Goal: Task Accomplishment & Management: Use online tool/utility

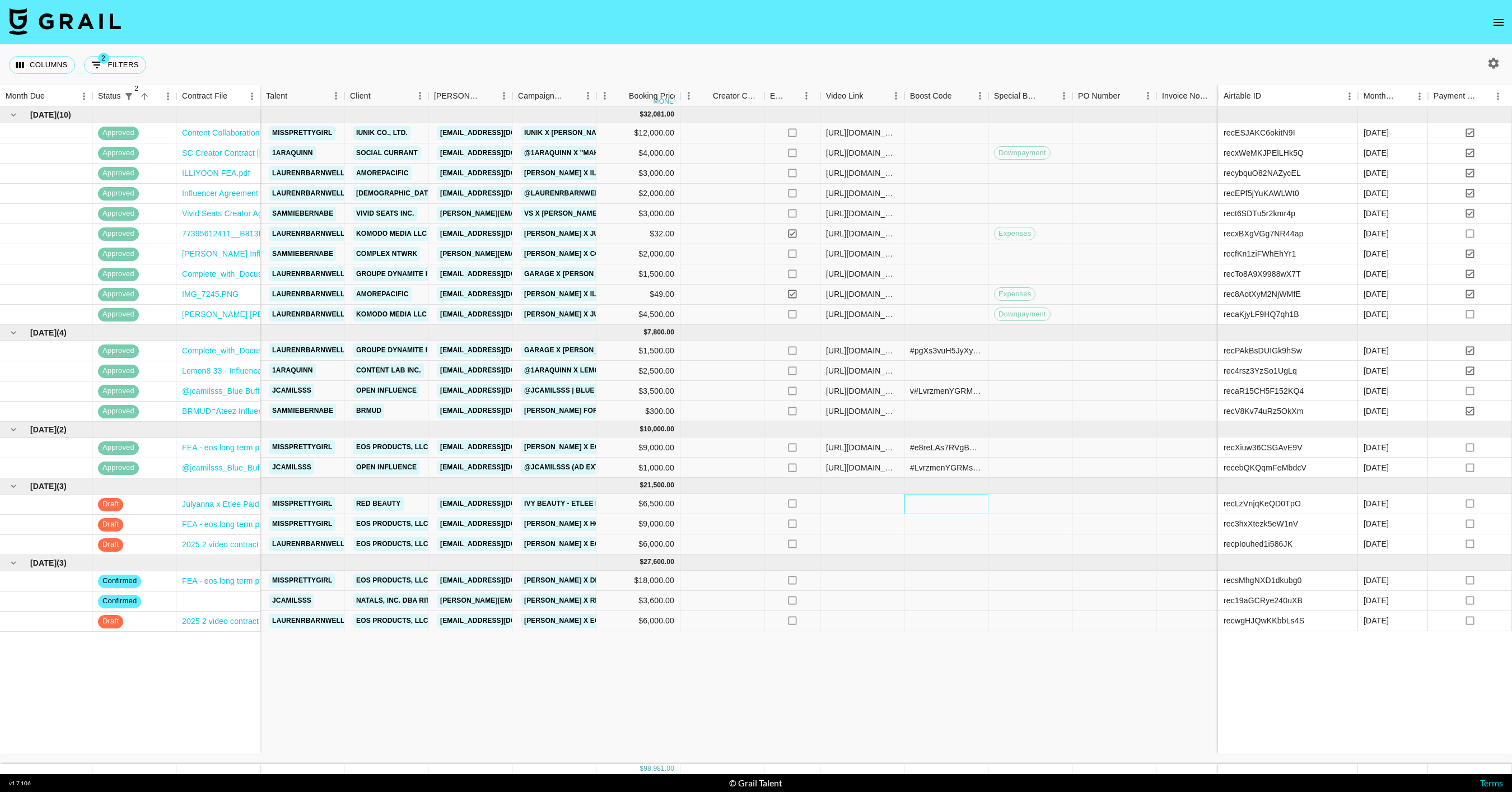
click at [942, 503] on div at bounding box center [947, 504] width 84 height 20
type input "#wEkp2oNq8VV8Al1qu+IkrsOhy6vIKgv3+mYx5Qa6wzbJt4KXulA0OsVhHL67nNI="
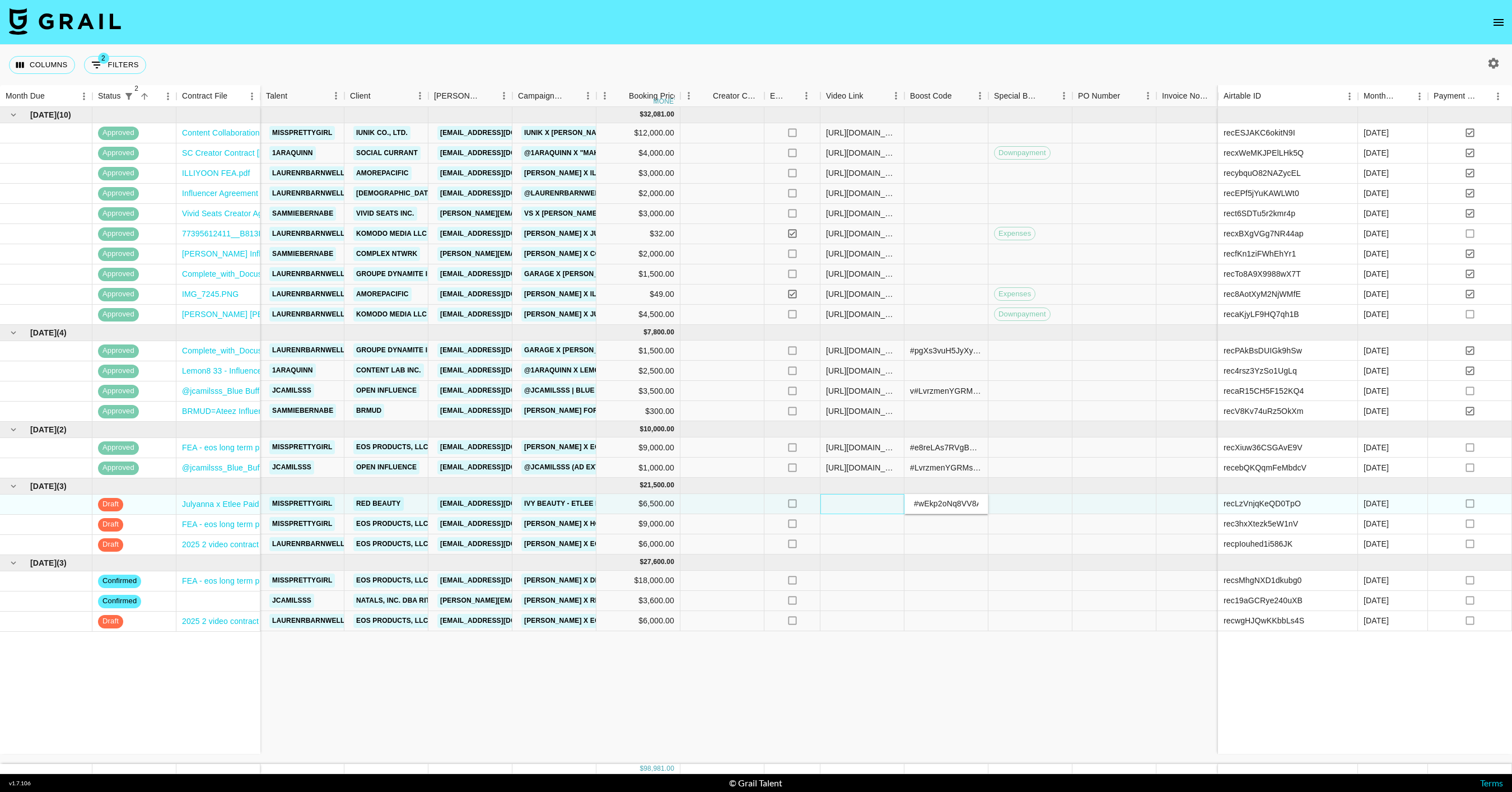
click at [871, 505] on div at bounding box center [862, 504] width 84 height 20
click at [883, 507] on div at bounding box center [862, 504] width 84 height 20
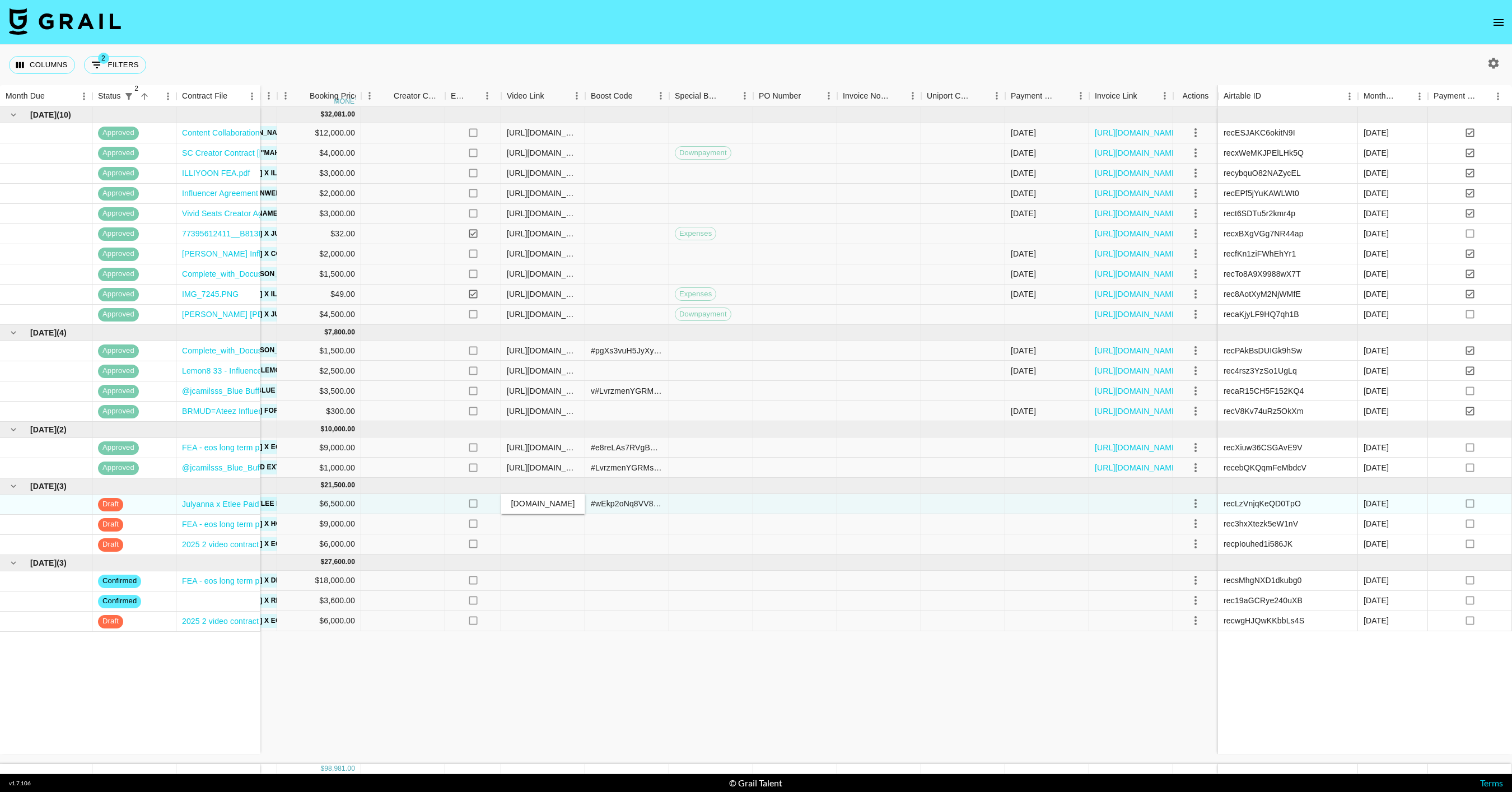
type input "[URL][DOMAIN_NAME]"
click at [1191, 501] on icon "select merge strategy" at bounding box center [1196, 503] width 14 height 14
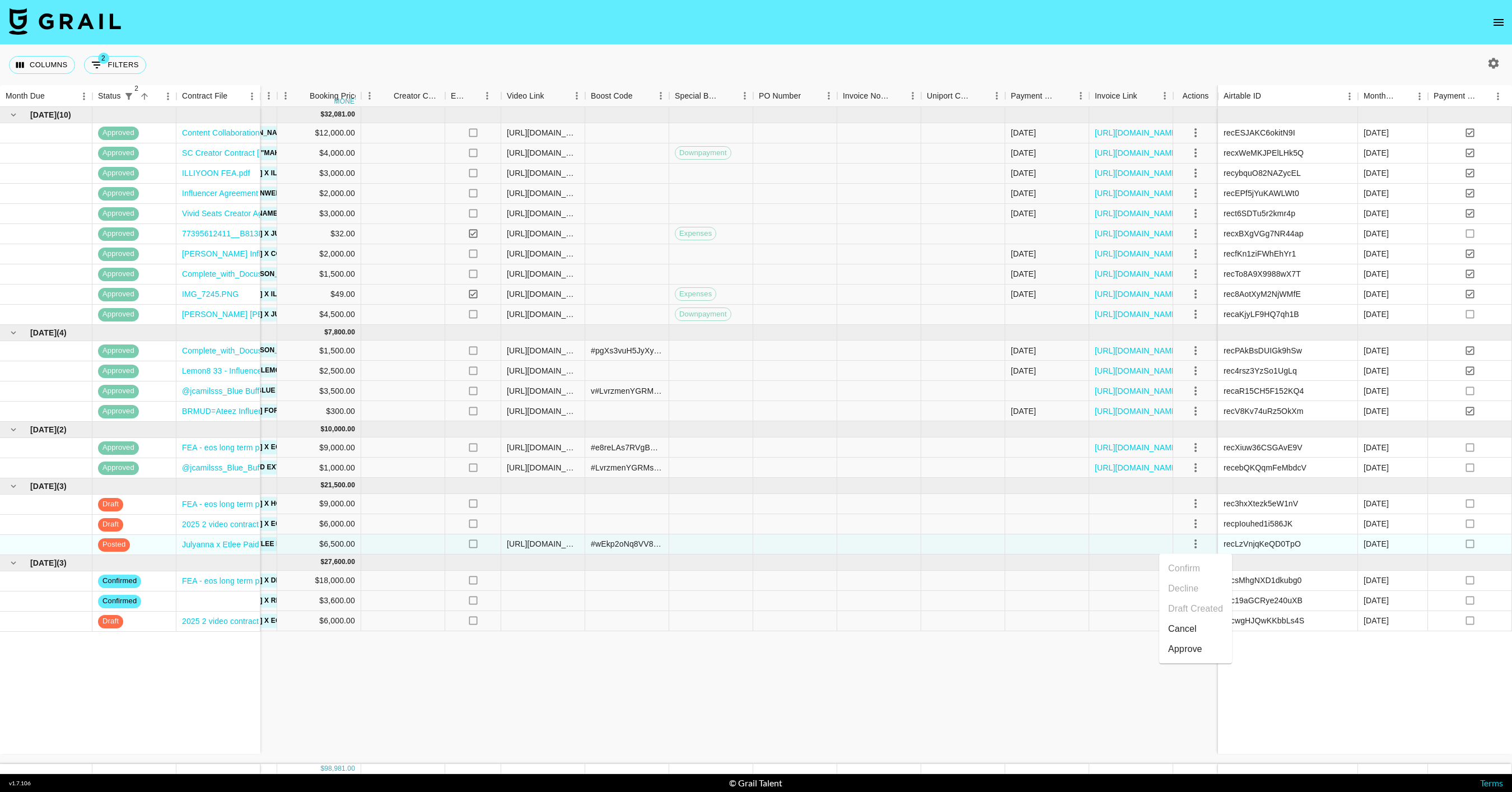
click at [1198, 647] on div "Approve" at bounding box center [1185, 649] width 34 height 14
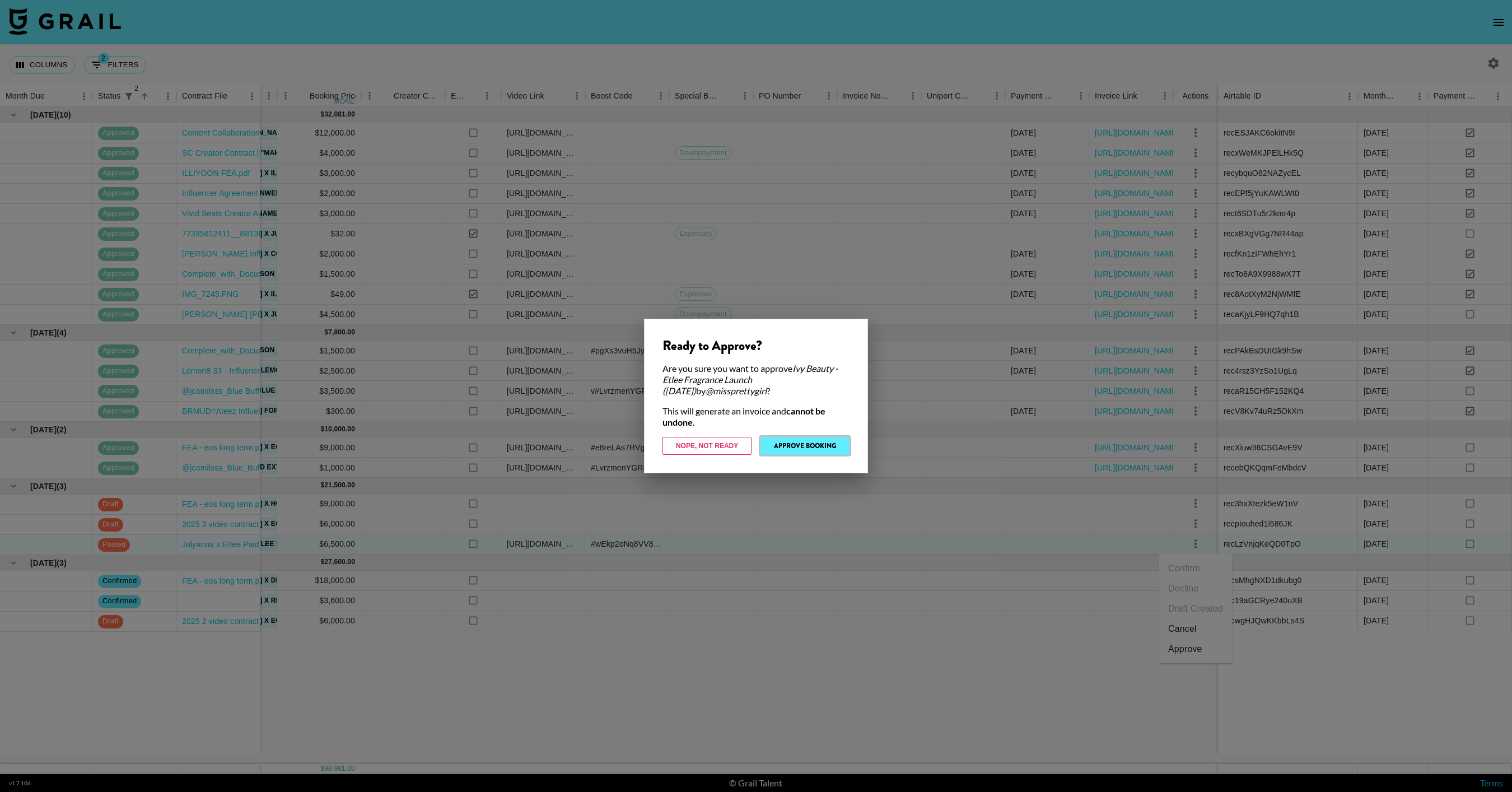
click at [833, 450] on button "Approve Booking" at bounding box center [805, 445] width 89 height 18
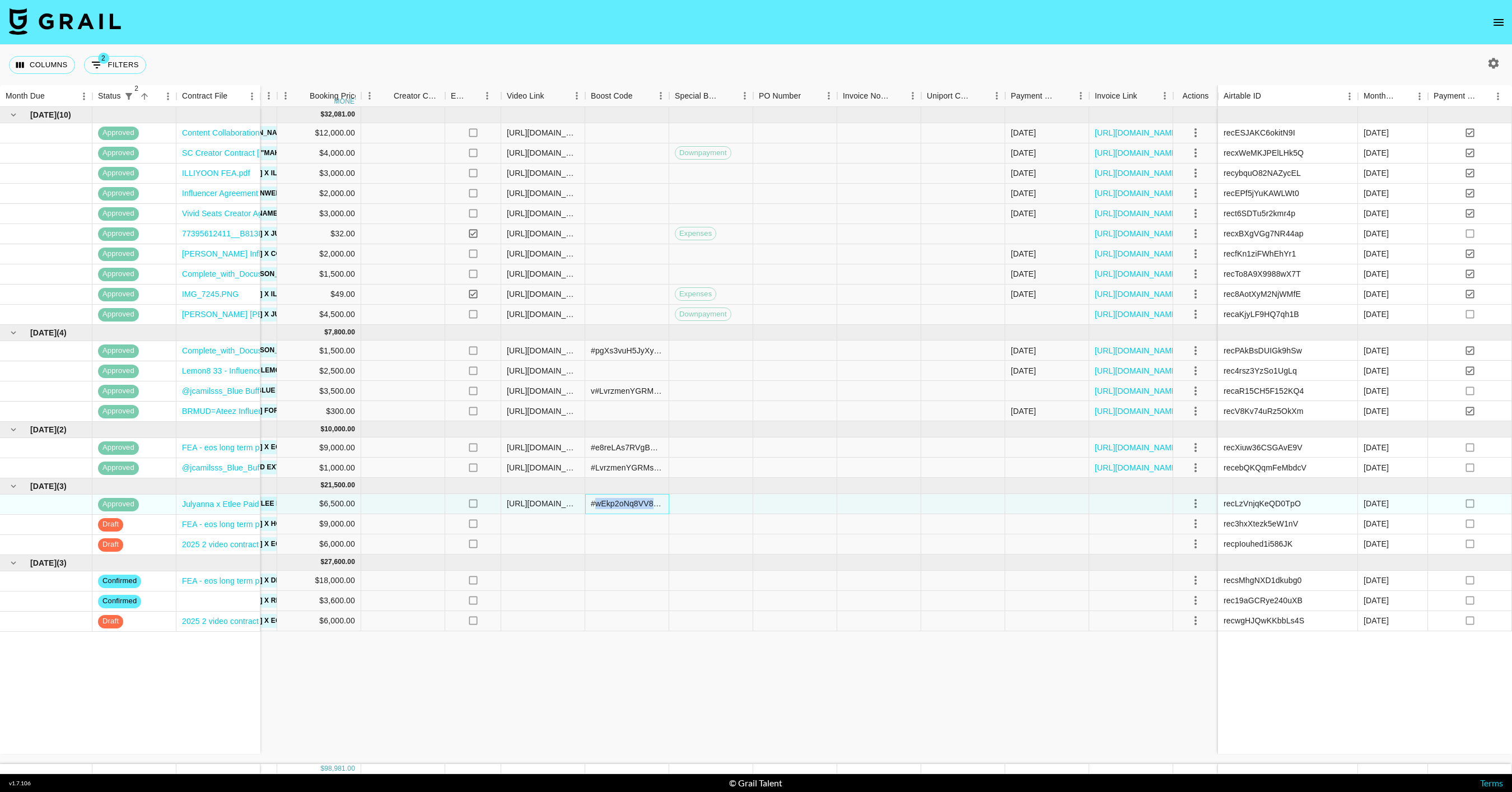
copy div "wEkp2oNq8VV8Al1qu"
